Goal: Information Seeking & Learning: Check status

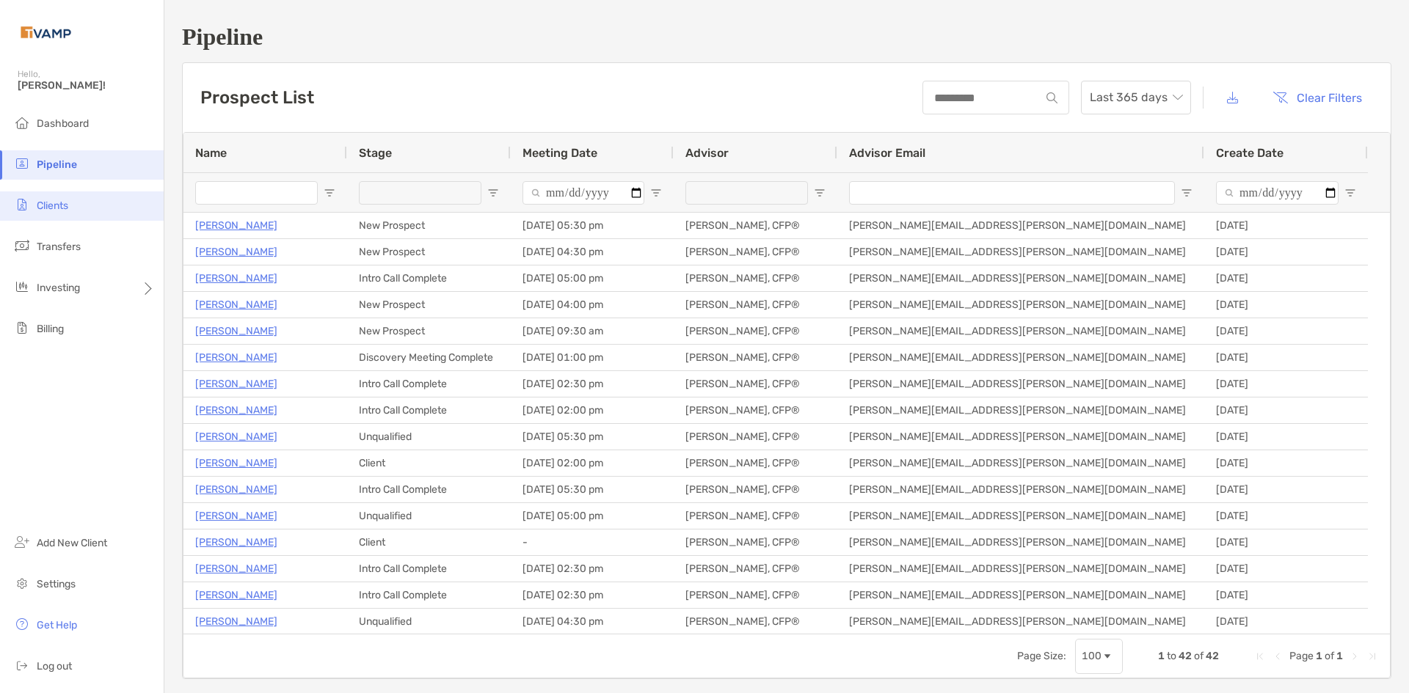
click at [84, 192] on li "Clients" at bounding box center [82, 205] width 164 height 29
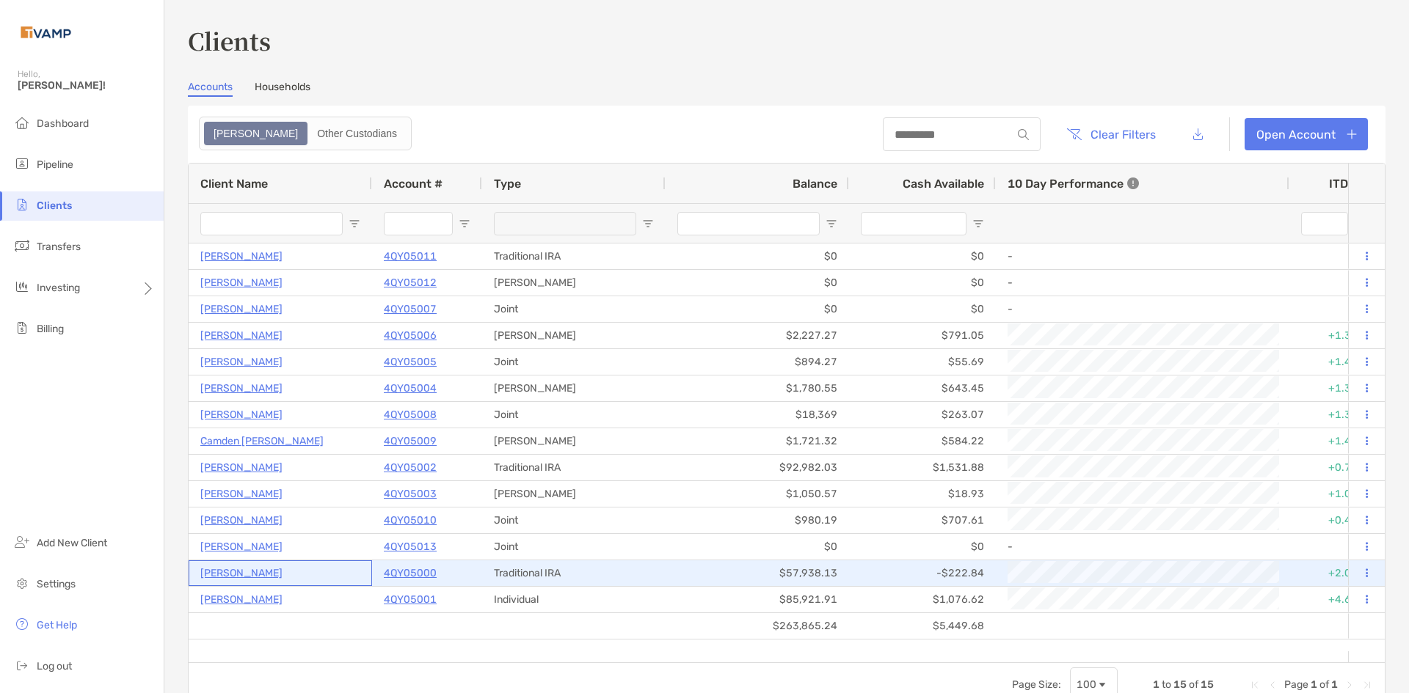
click at [240, 571] on p "[PERSON_NAME]" at bounding box center [241, 573] width 82 height 18
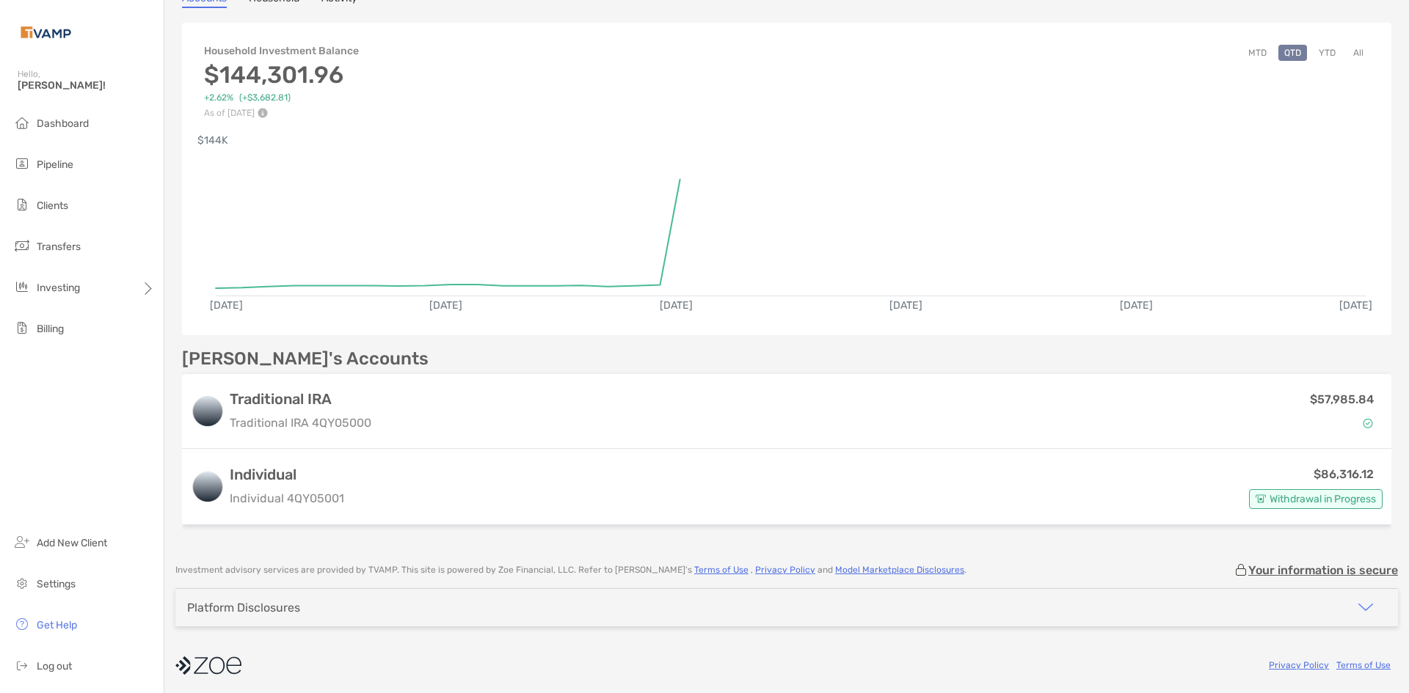
scroll to position [114, 0]
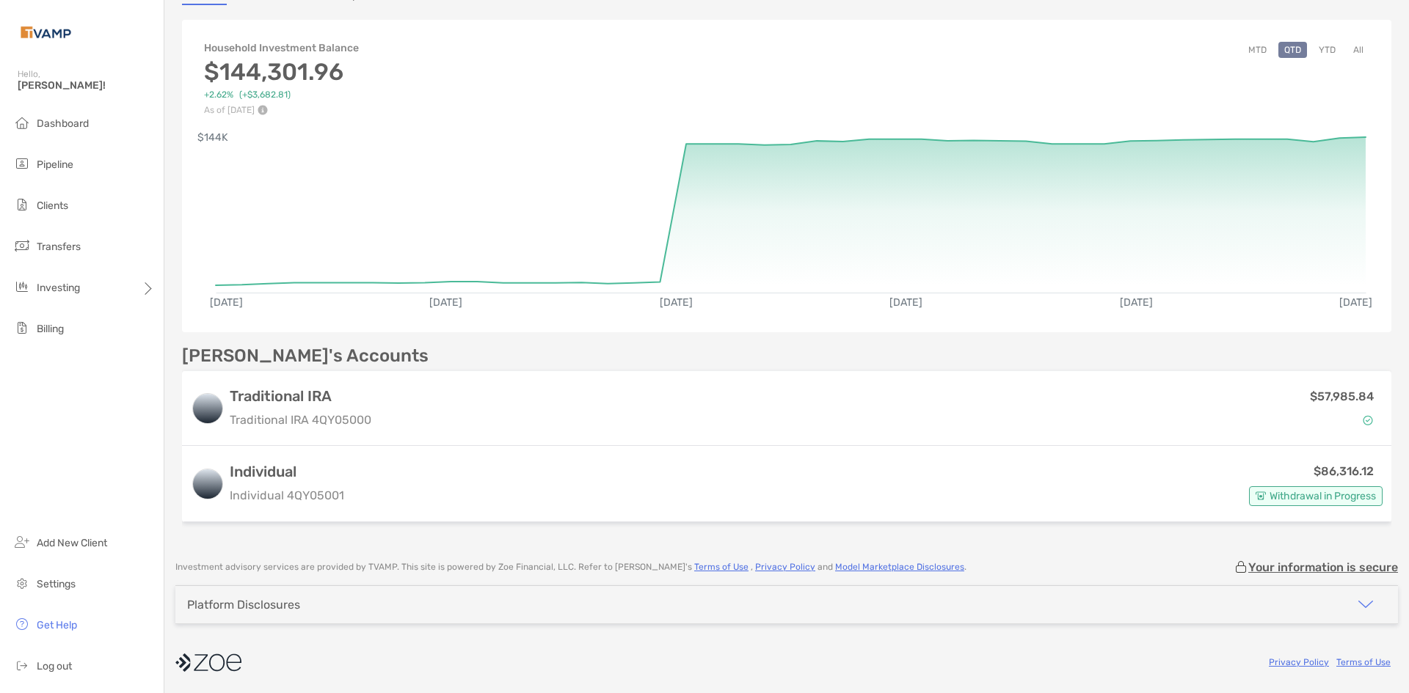
click at [676, 608] on div "Platform Disclosures" at bounding box center [786, 604] width 1222 height 37
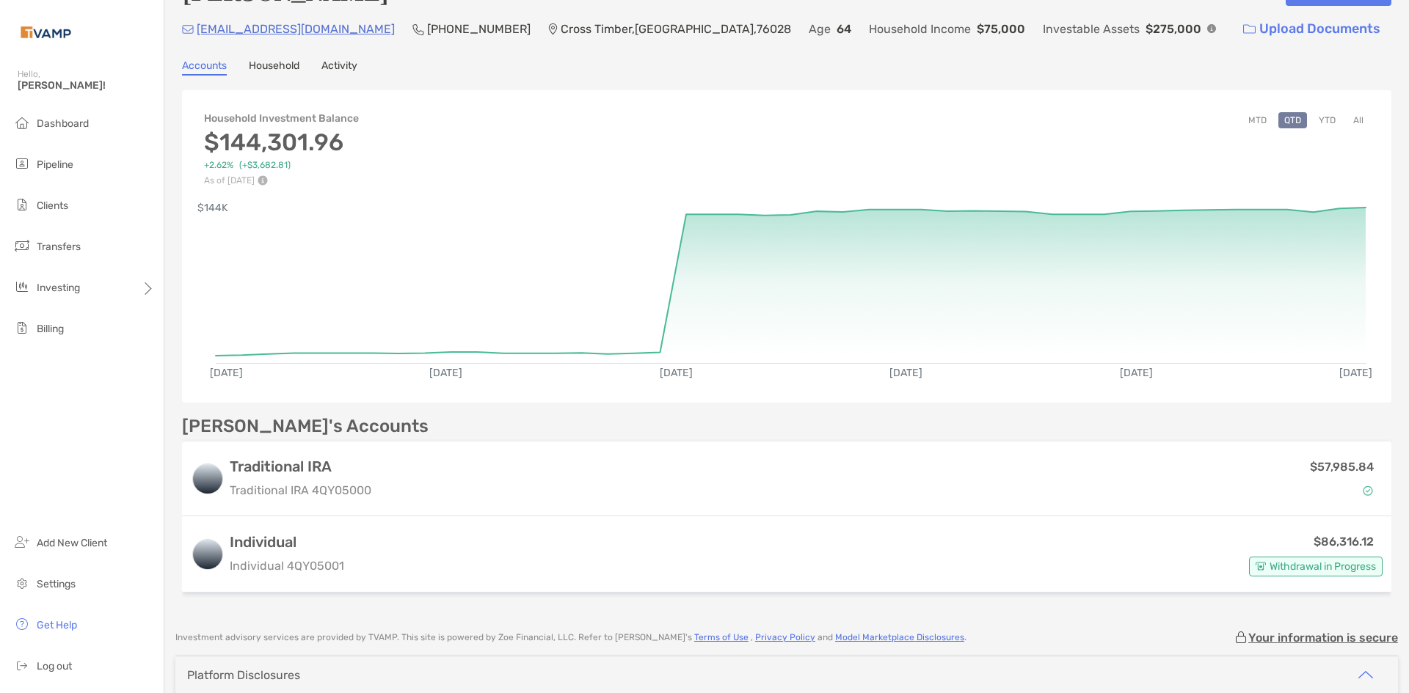
scroll to position [43, 0]
click at [59, 208] on span "Clients" at bounding box center [53, 206] width 32 height 12
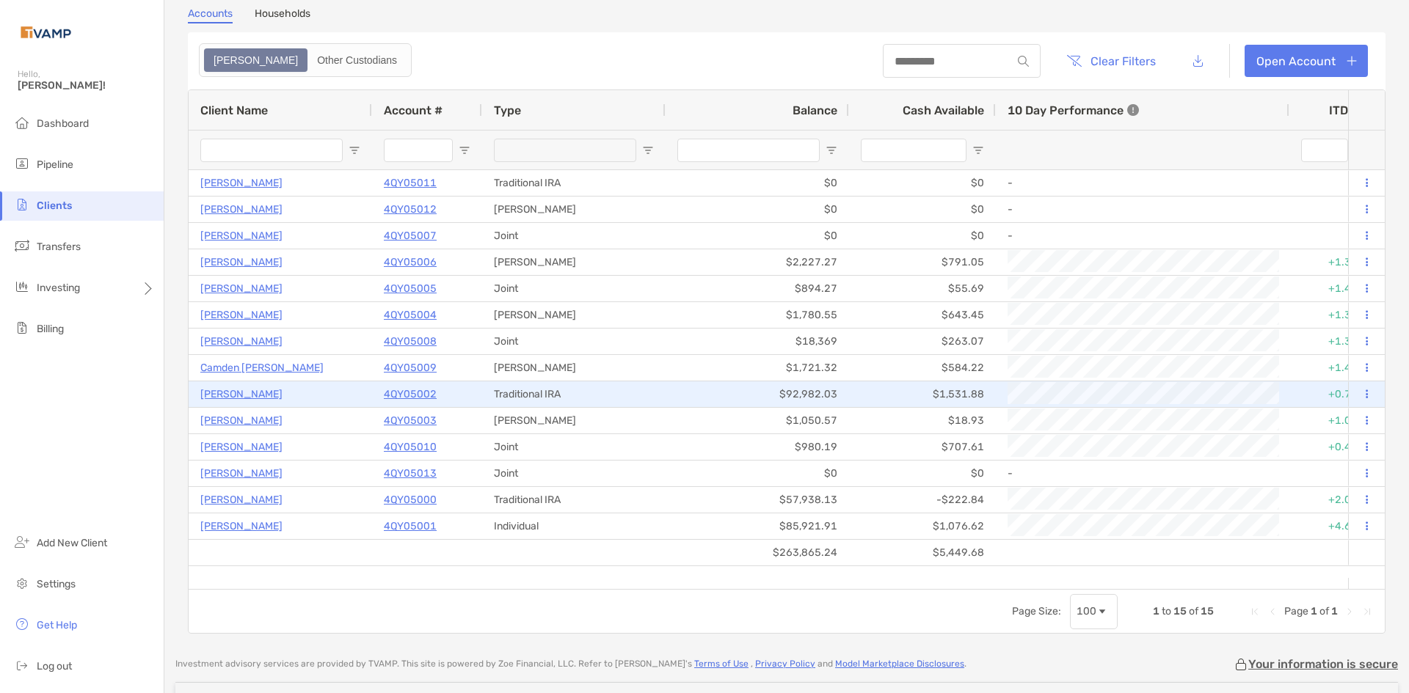
click at [399, 395] on p "4QY05002" at bounding box center [410, 394] width 53 height 18
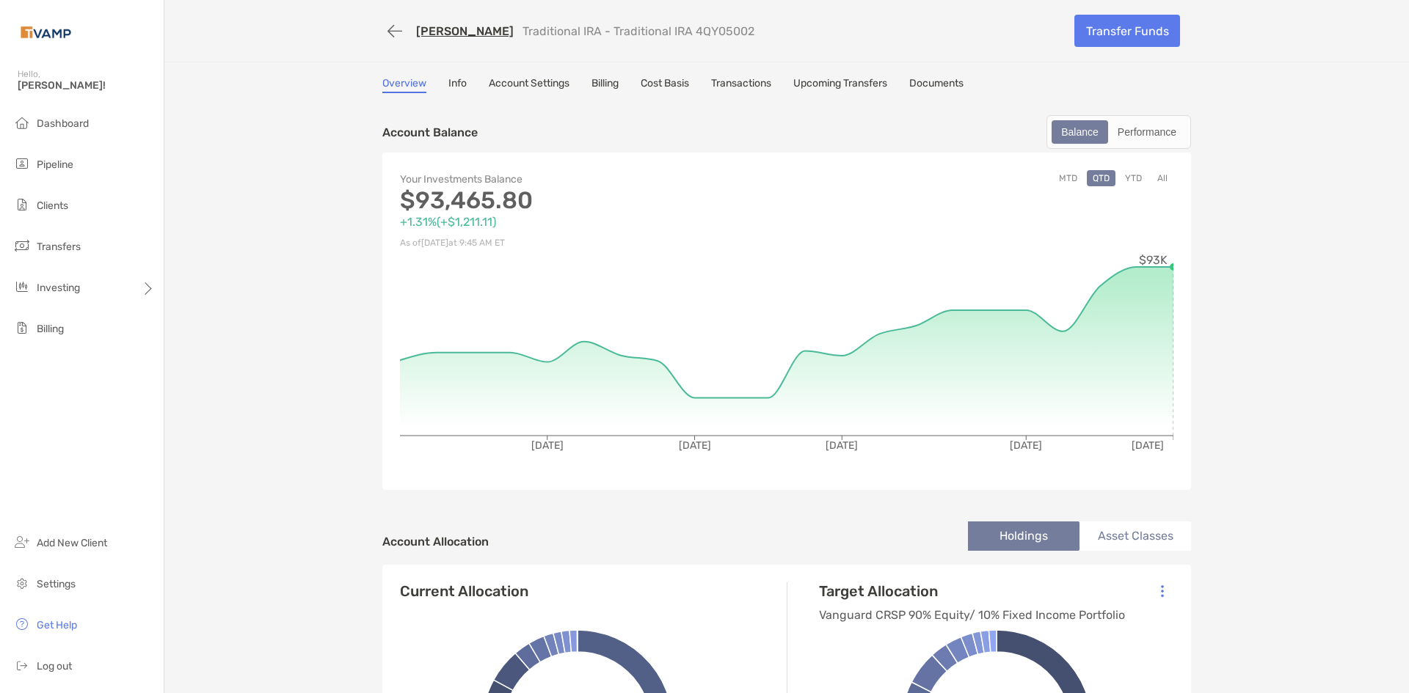
click at [745, 81] on link "Transactions" at bounding box center [741, 85] width 60 height 16
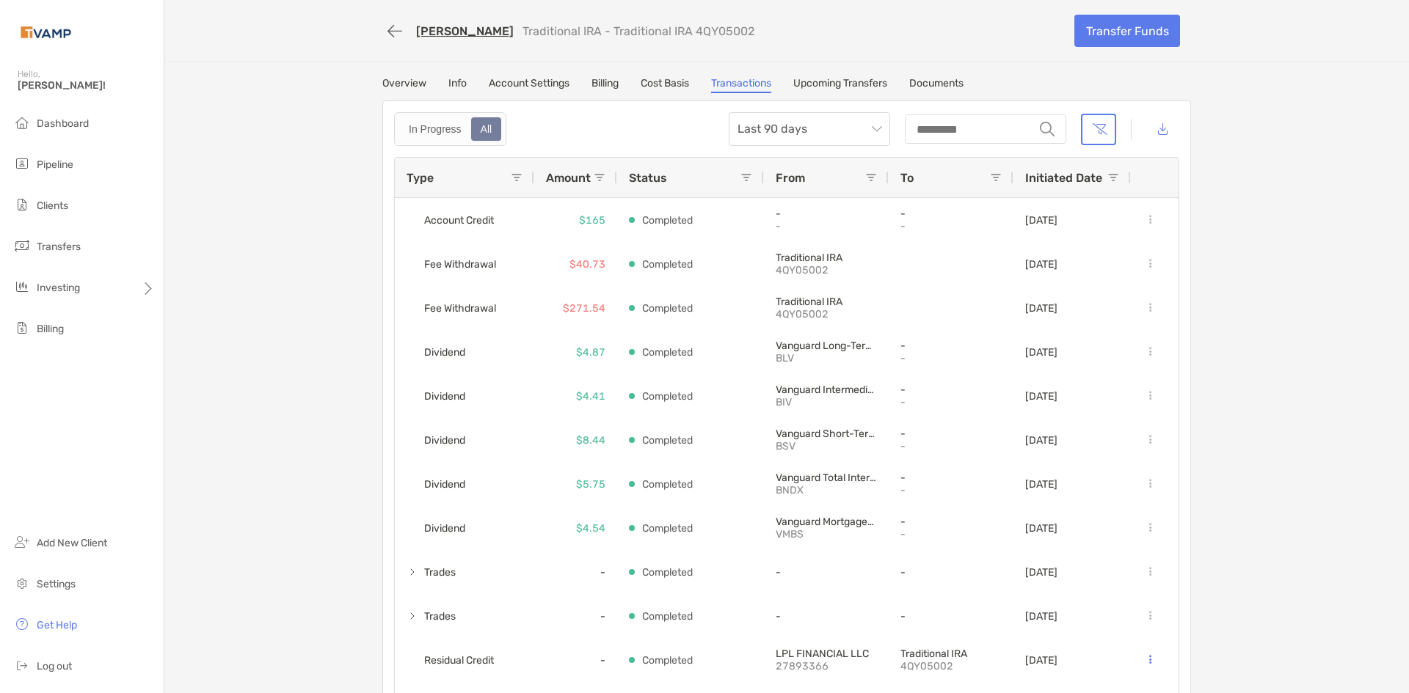
click at [406, 76] on div "[PERSON_NAME] Traditional IRA - Traditional IRA 4QY05002 Transfer Funds Overvie…" at bounding box center [786, 357] width 1244 height 715
click at [404, 81] on link "Overview" at bounding box center [404, 85] width 44 height 16
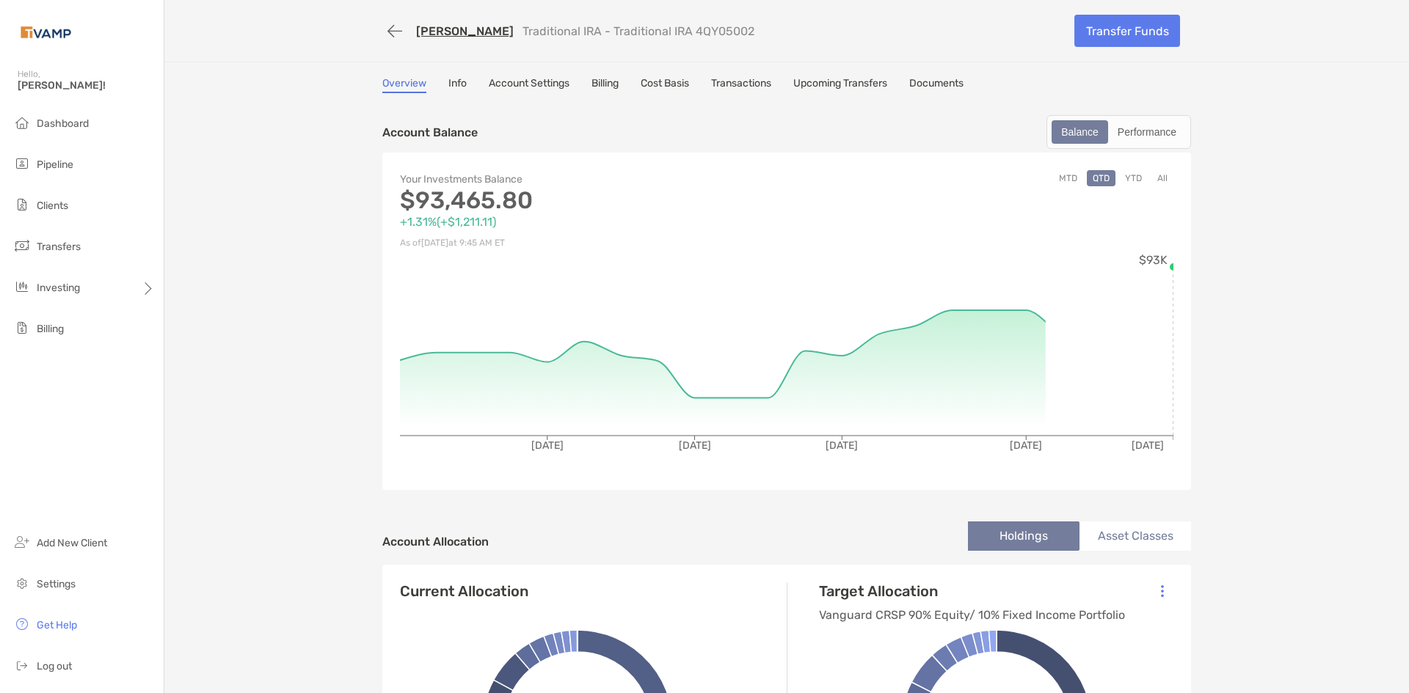
click at [717, 83] on link "Transactions" at bounding box center [741, 85] width 60 height 16
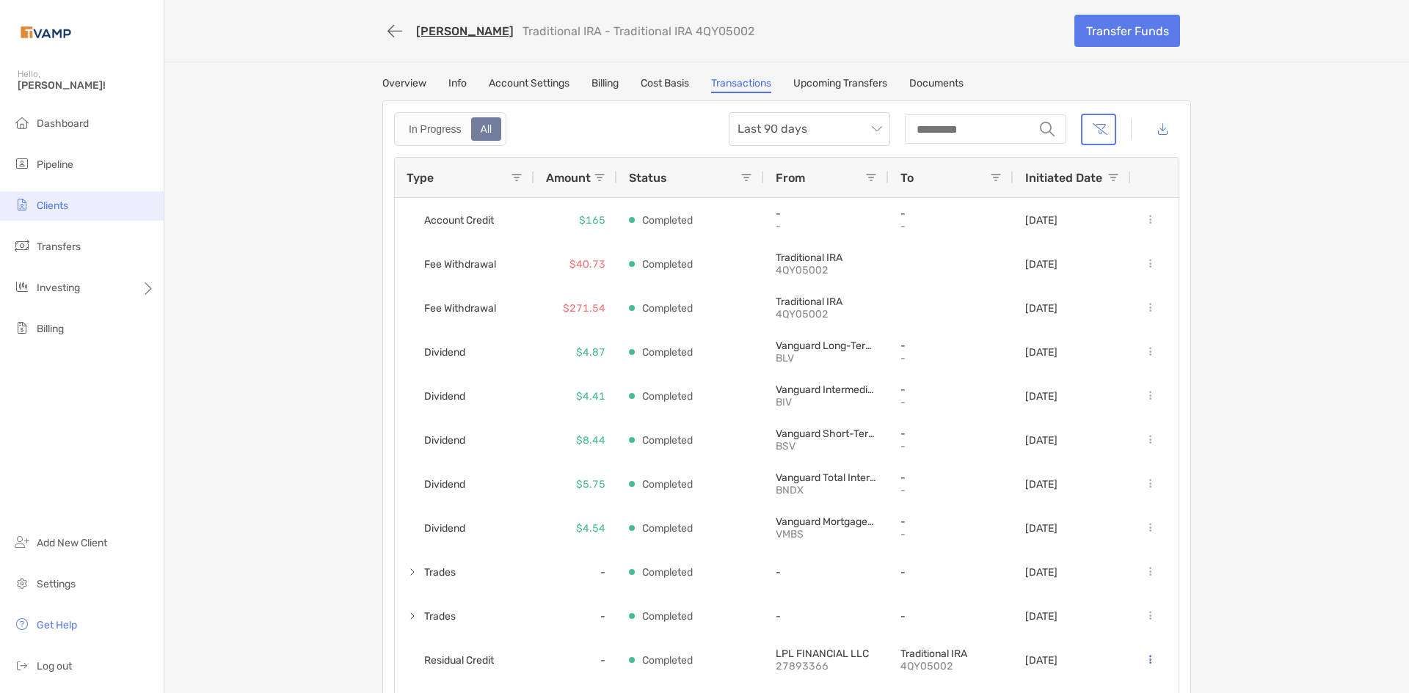
click at [54, 214] on li "Clients" at bounding box center [82, 205] width 164 height 29
